Goal: Task Accomplishment & Management: Use online tool/utility

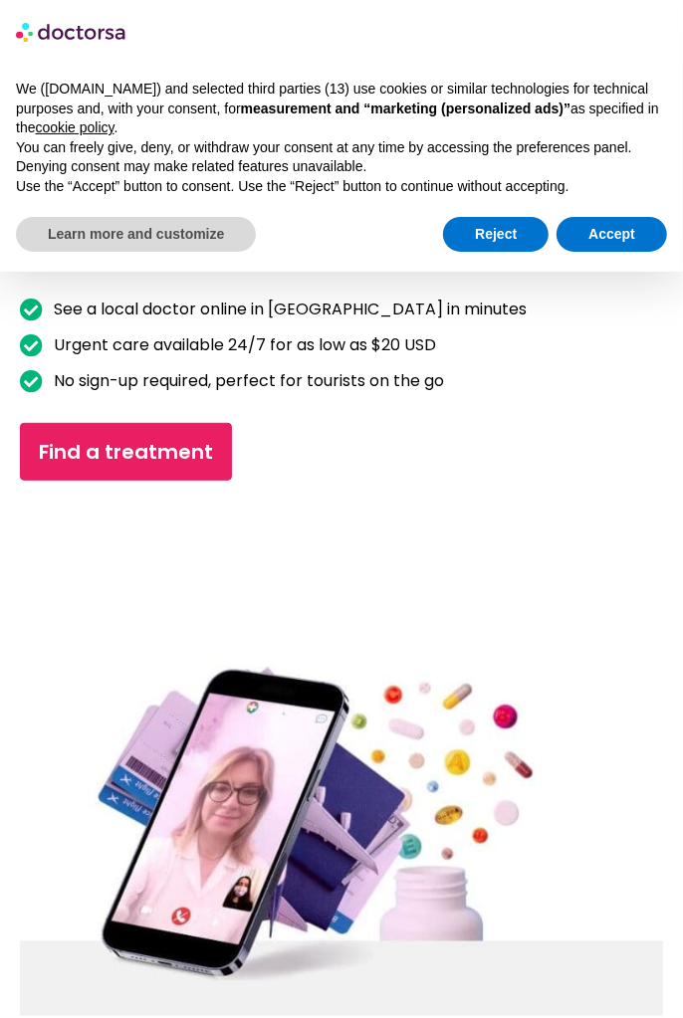
click at [301, 802] on img at bounding box center [341, 838] width 643 height 356
click at [615, 234] on button "Accept" at bounding box center [611, 235] width 110 height 36
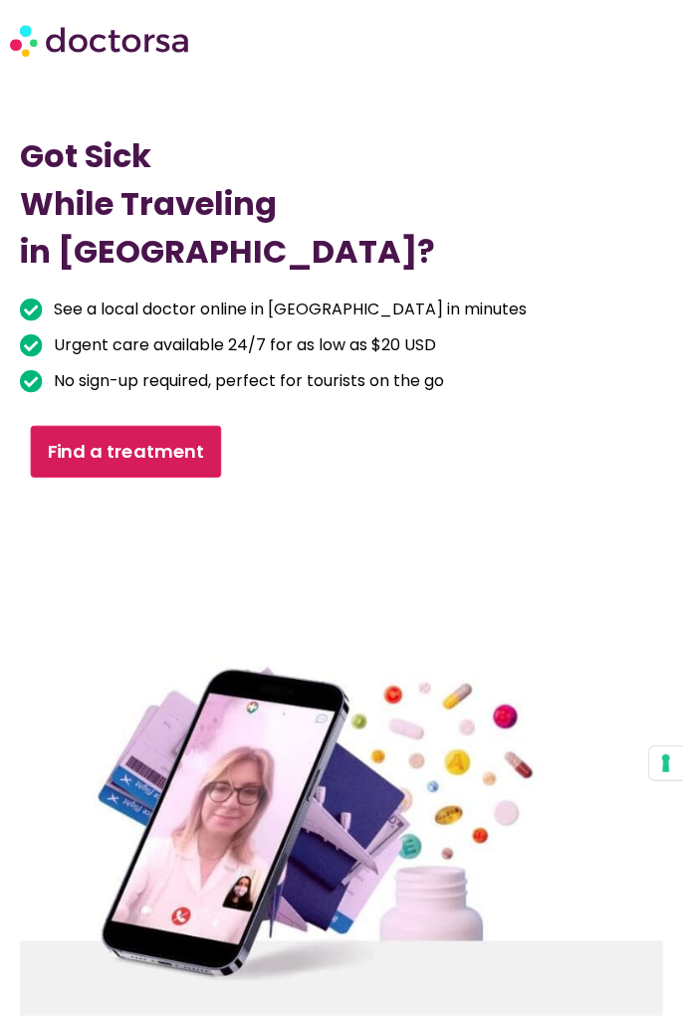
click at [203, 456] on span "Find a treatment" at bounding box center [126, 452] width 157 height 29
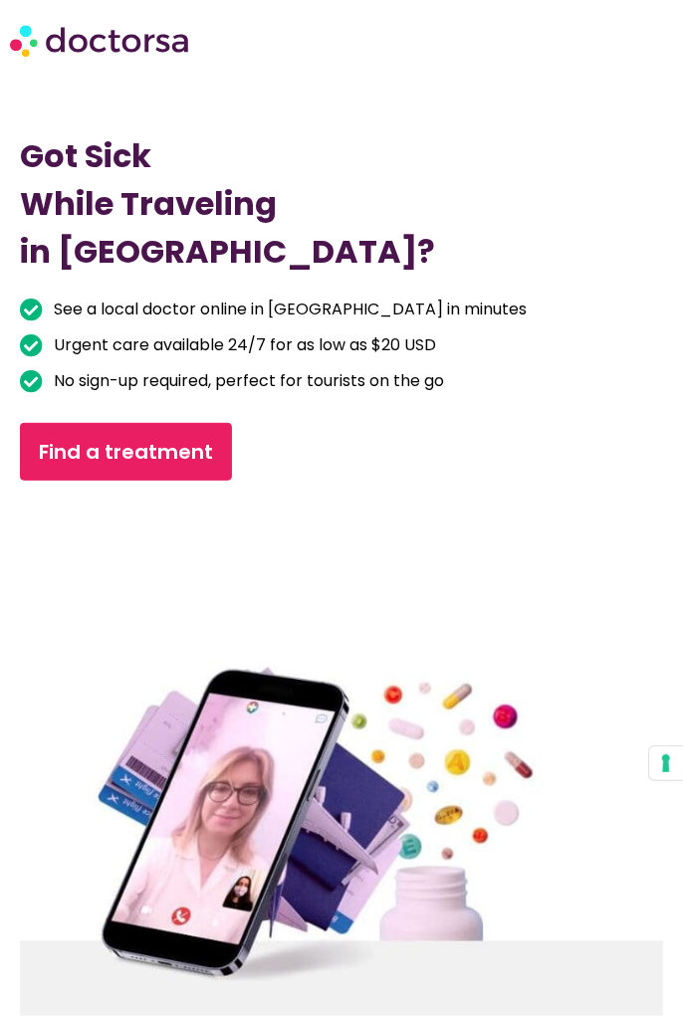
click at [370, 370] on span "No sign-up required, perfect for tourists on the go" at bounding box center [246, 381] width 395 height 28
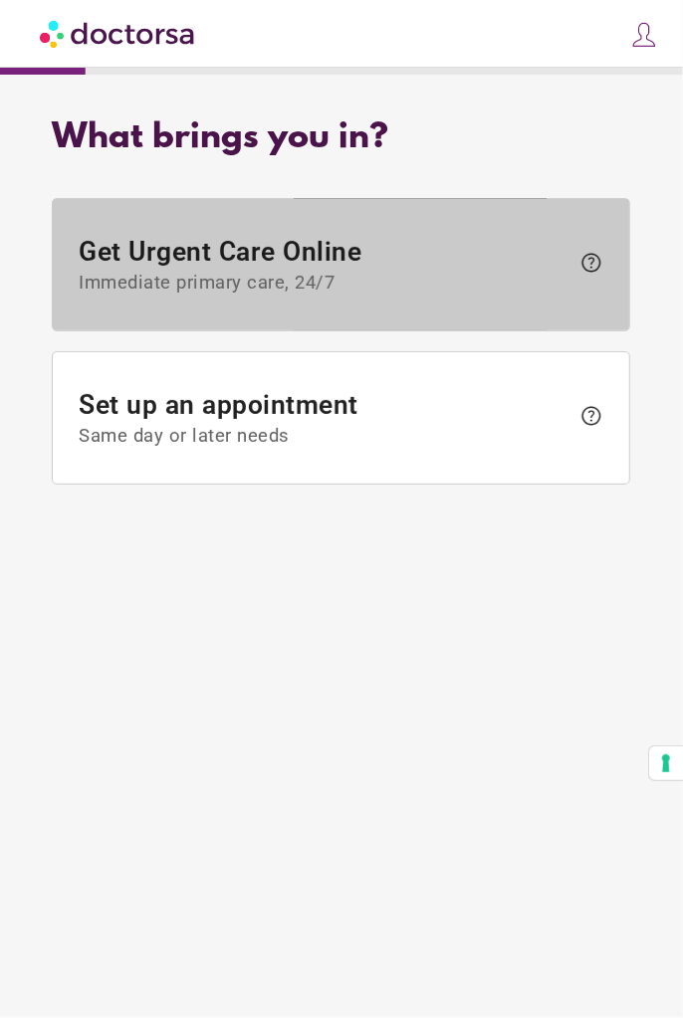
click at [284, 269] on span "Get Urgent Care Online Immediate primary care, 24/7" at bounding box center [325, 265] width 491 height 58
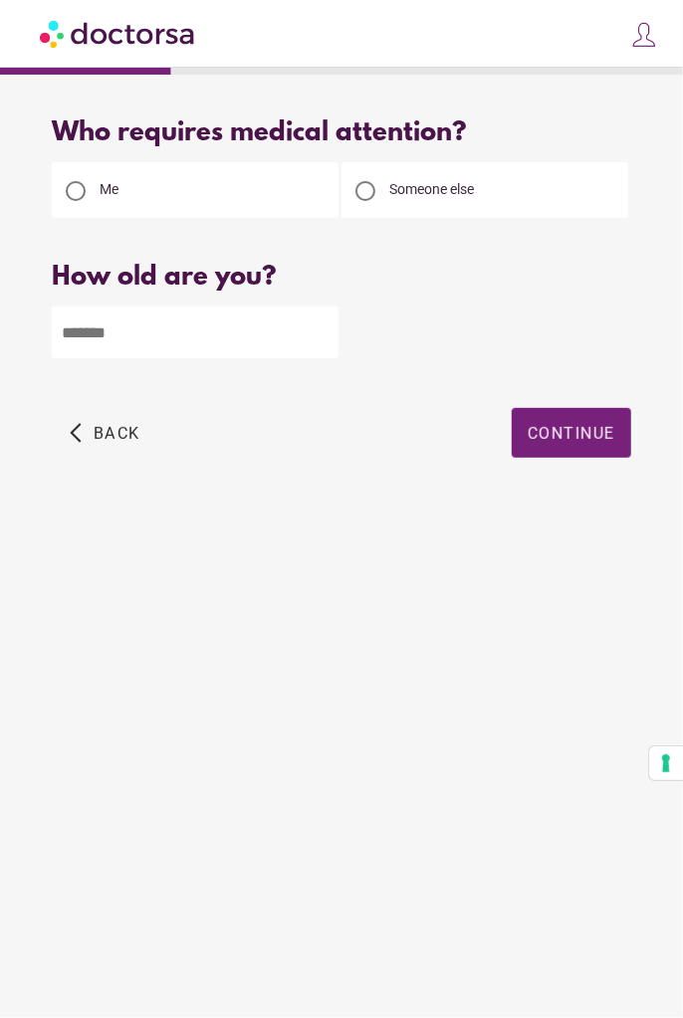
click at [335, 370] on div "Please enter your age" at bounding box center [341, 375] width 578 height 25
click at [259, 295] on div "How old are you? How old is the patient? Please enter your age" at bounding box center [341, 325] width 578 height 125
